Goal: Understand process/instructions: Learn how to perform a task or action

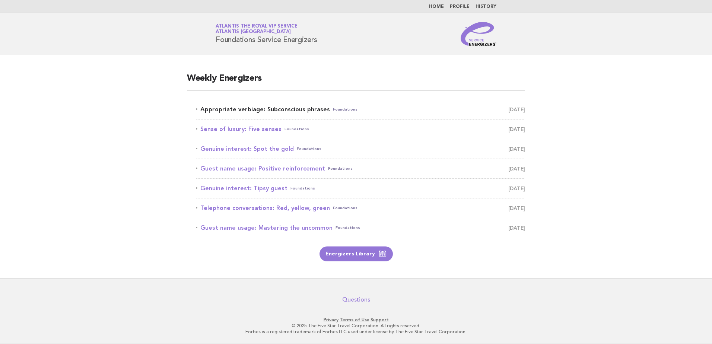
click at [251, 109] on link "Appropriate verbiage: Subconscious phrases Foundations [DATE]" at bounding box center [360, 109] width 329 height 10
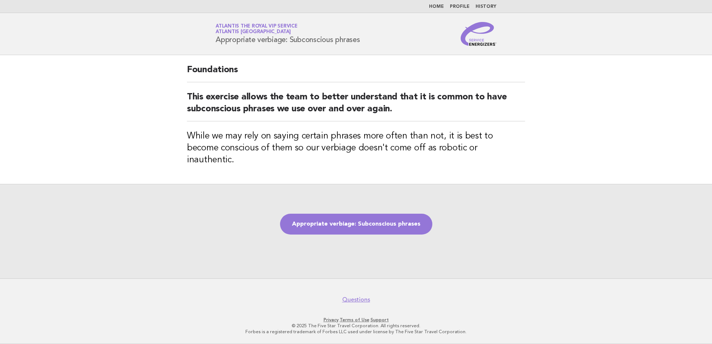
drag, startPoint x: 215, startPoint y: 41, endPoint x: 369, endPoint y: 46, distance: 153.4
click at [369, 46] on header "Service Energizers Atlantis the Royal VIP Service Atlantis Dubai Appropriate ve…" at bounding box center [356, 34] width 712 height 42
copy h1 "Appropriate verbiage: Subconscious phrases"
click at [550, 223] on div "Appropriate verbiage: Subconscious phrases" at bounding box center [356, 231] width 712 height 95
click at [357, 214] on link "Appropriate verbiage: Subconscious phrases" at bounding box center [356, 224] width 152 height 21
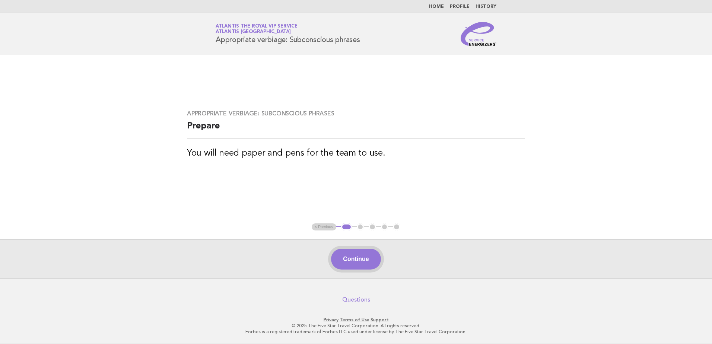
click at [354, 259] on button "Continue" at bounding box center [355, 259] width 49 height 21
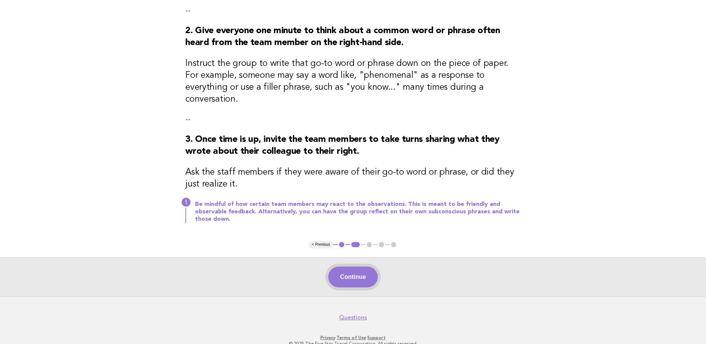
click at [373, 266] on button "Continue" at bounding box center [352, 276] width 49 height 21
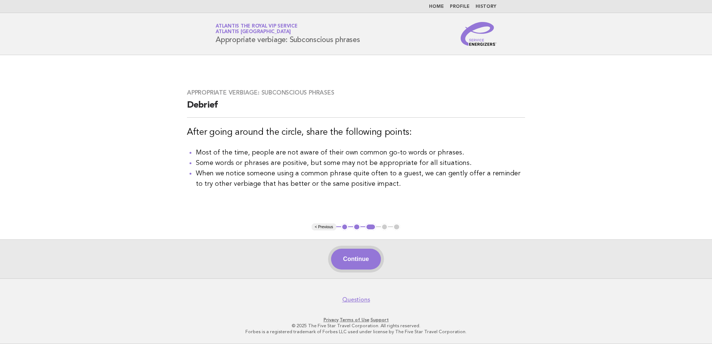
click at [346, 253] on button "Continue" at bounding box center [355, 259] width 49 height 21
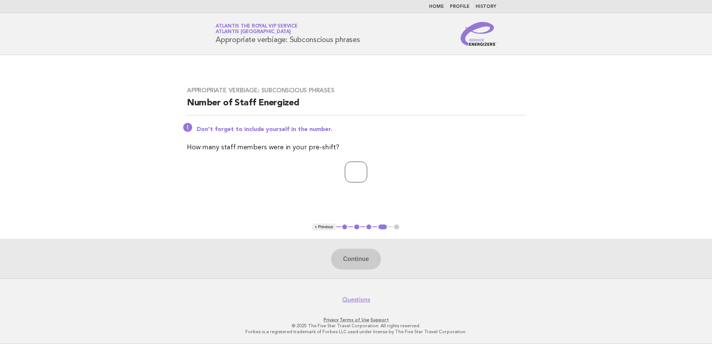
drag, startPoint x: 354, startPoint y: 171, endPoint x: 356, endPoint y: 164, distance: 7.4
click at [354, 171] on input "number" at bounding box center [356, 172] width 22 height 21
type input "*"
click at [359, 264] on button "Continue" at bounding box center [355, 259] width 49 height 21
